Goal: Task Accomplishment & Management: Manage account settings

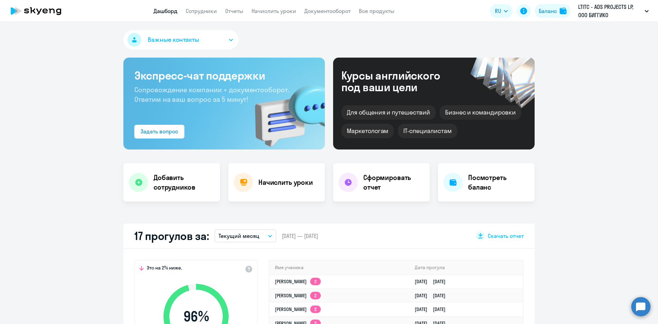
select select "30"
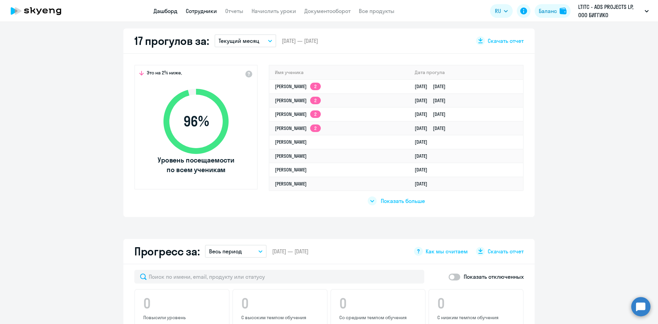
click at [199, 11] on link "Сотрудники" at bounding box center [201, 11] width 31 height 7
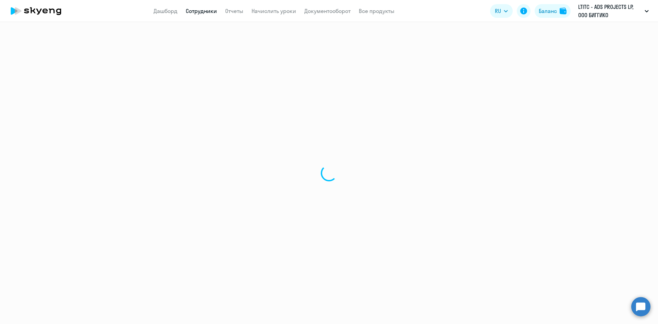
select select "30"
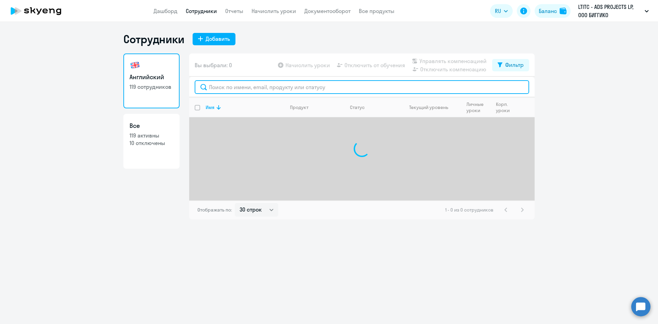
click at [231, 80] on input "text" at bounding box center [362, 87] width 334 height 14
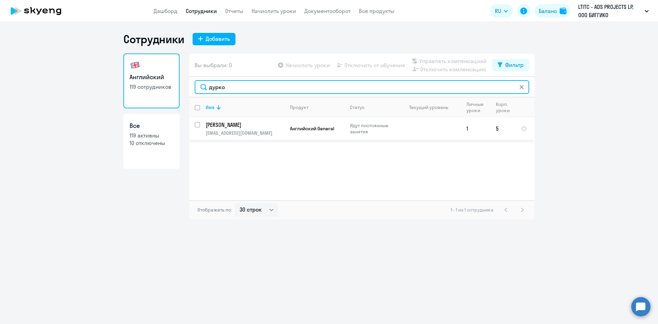
type input "дурко"
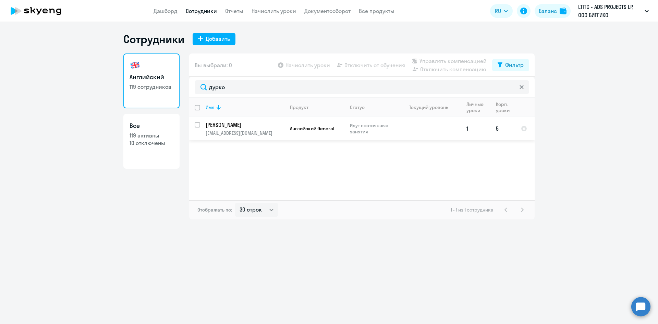
click at [199, 125] on input "select row 40673589" at bounding box center [202, 129] width 14 height 14
checkbox input "true"
click at [373, 66] on span "Отключить от обучения" at bounding box center [374, 65] width 61 height 8
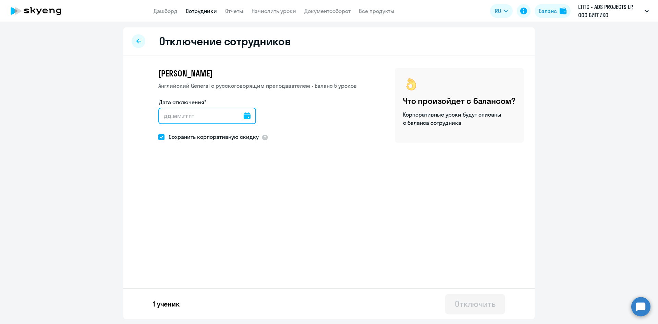
click at [212, 115] on input "Дата отключения*" at bounding box center [207, 116] width 98 height 16
click at [248, 120] on input "Дата отключения*" at bounding box center [207, 116] width 98 height 16
click at [246, 118] on icon at bounding box center [247, 115] width 7 height 7
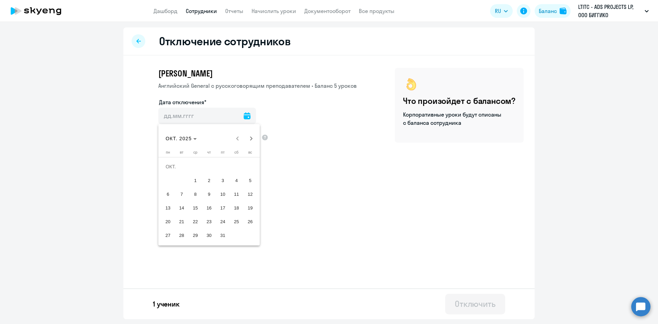
click at [205, 182] on span "2" at bounding box center [209, 180] width 12 height 12
type input "[DATE]"
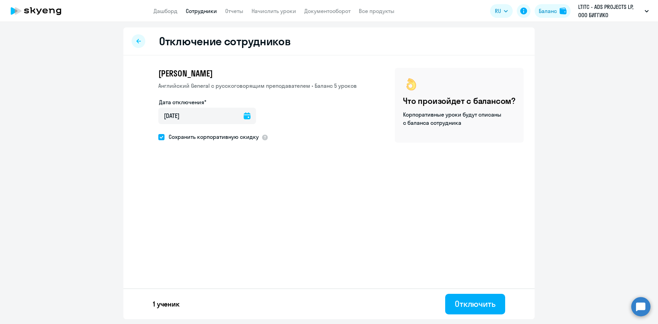
click at [245, 118] on icon at bounding box center [247, 115] width 7 height 7
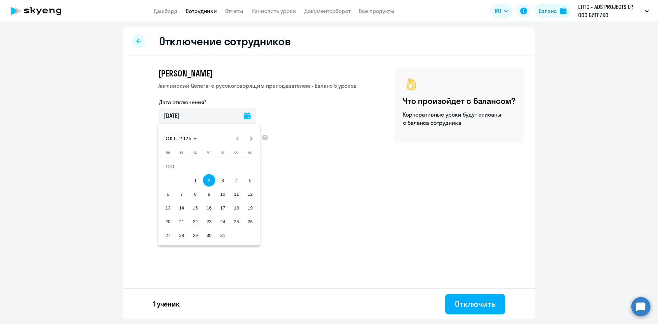
click at [192, 177] on span "1" at bounding box center [195, 180] width 12 height 12
type input "[DATE]"
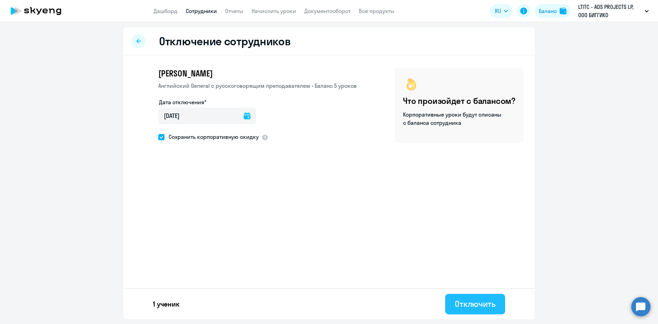
click at [470, 308] on div "Отключить" at bounding box center [475, 303] width 41 height 11
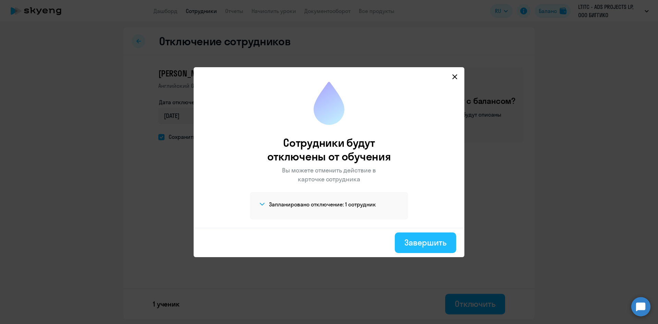
click at [412, 236] on button "Завершить" at bounding box center [425, 242] width 61 height 21
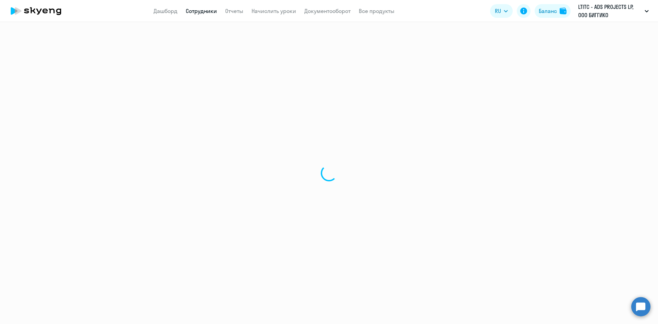
select select "30"
